Goal: Task Accomplishment & Management: Use online tool/utility

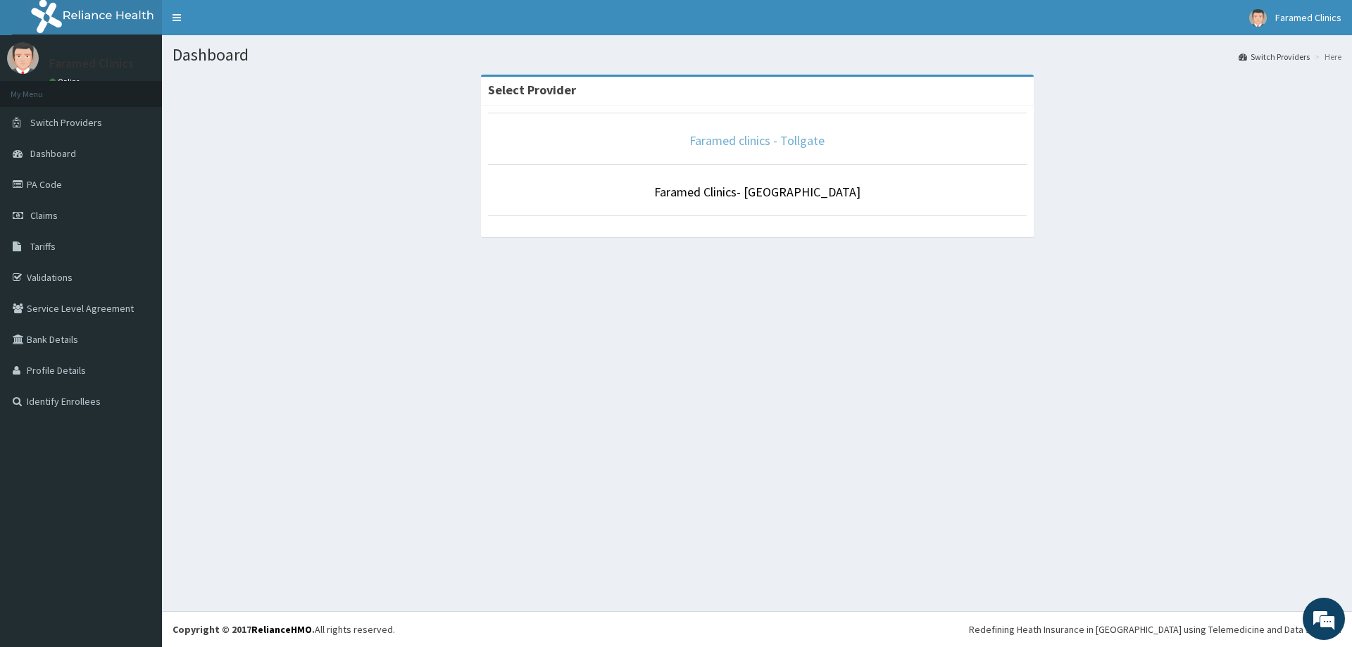
click at [794, 142] on link "Faramed clinics - Tollgate" at bounding box center [756, 140] width 135 height 16
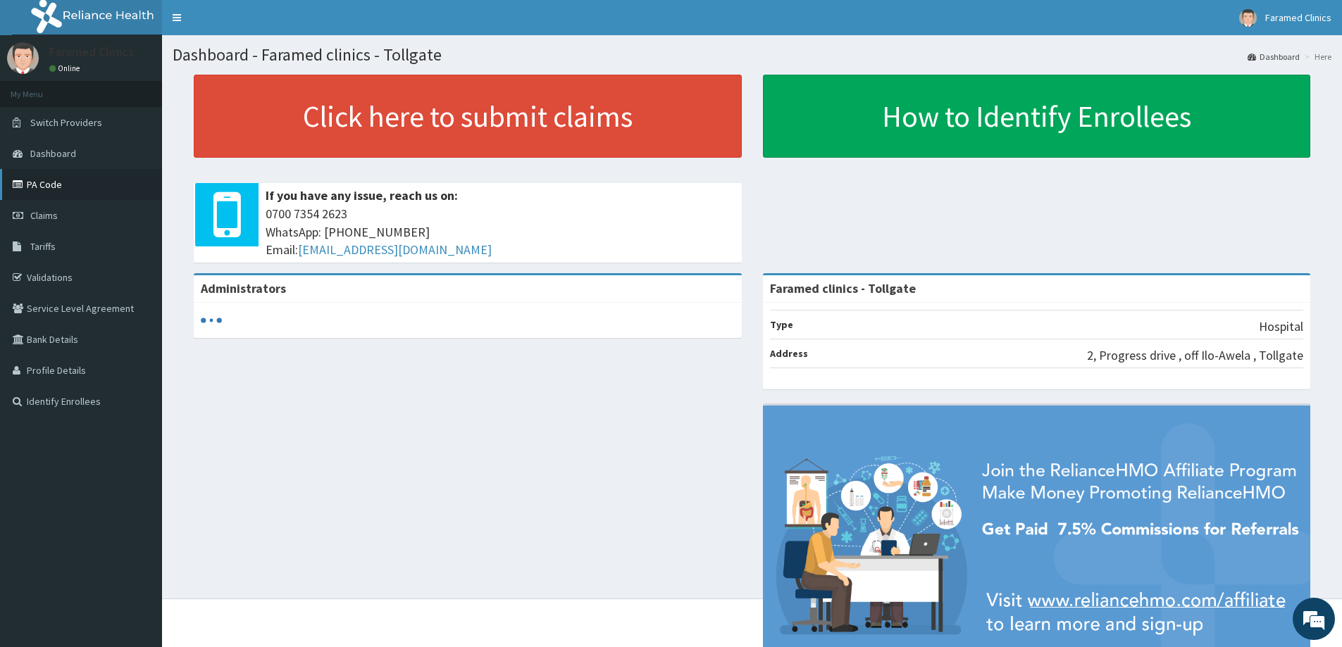
click at [44, 180] on link "PA Code" at bounding box center [81, 184] width 162 height 31
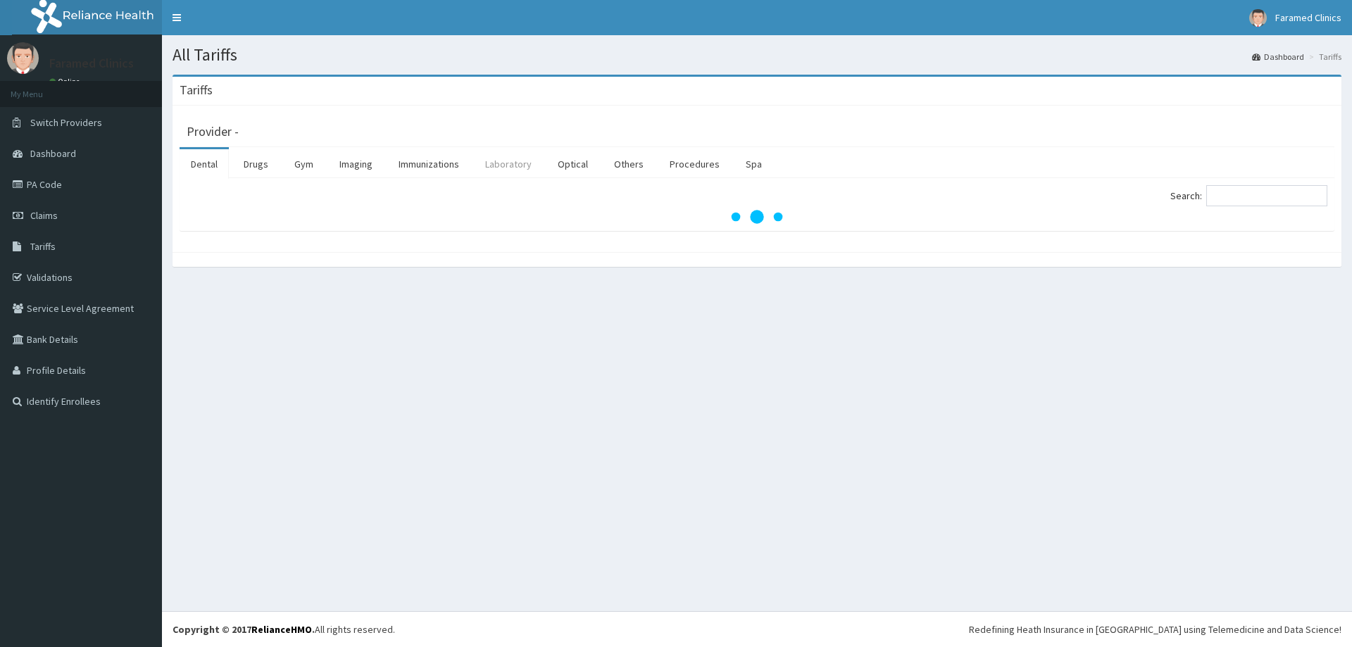
click at [501, 158] on link "Laboratory" at bounding box center [508, 164] width 69 height 30
click at [1269, 196] on input "Search:" at bounding box center [1266, 195] width 121 height 21
type input "bili"
